Goal: Find specific page/section: Find specific page/section

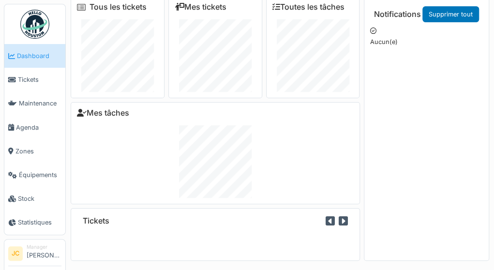
scroll to position [10, 0]
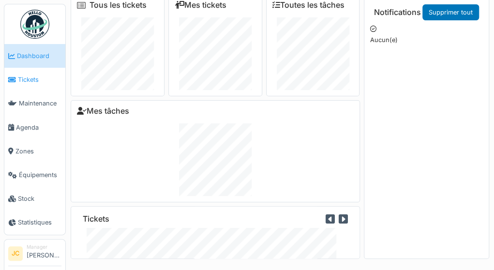
click at [35, 78] on span "Tickets" at bounding box center [40, 79] width 44 height 9
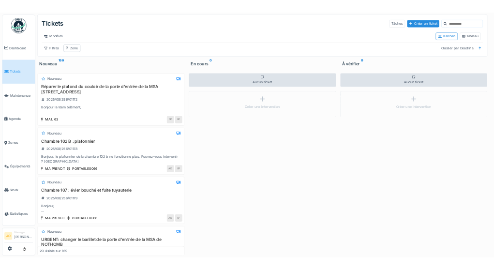
scroll to position [7, 0]
